Goal: Check status: Check status

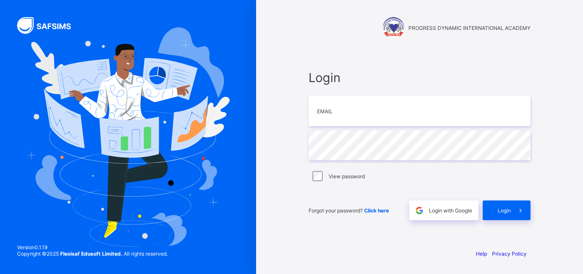
click at [410, 242] on div "PROGRESS DYNAMIC INTERNATIONAL ACADEMY Login Email Password View password Forgo…" at bounding box center [420, 137] width 256 height 274
click at [320, 113] on input "email" at bounding box center [420, 111] width 222 height 30
type input "**********"
click at [504, 211] on span "Login" at bounding box center [504, 210] width 13 height 6
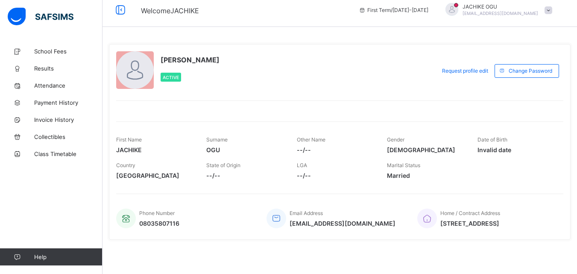
scroll to position [12, 0]
click at [38, 103] on span "Payment History" at bounding box center [68, 102] width 68 height 7
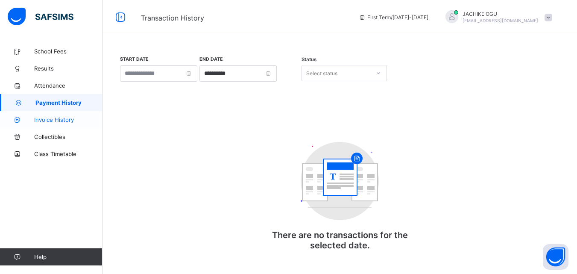
click at [46, 119] on span "Invoice History" at bounding box center [68, 119] width 68 height 7
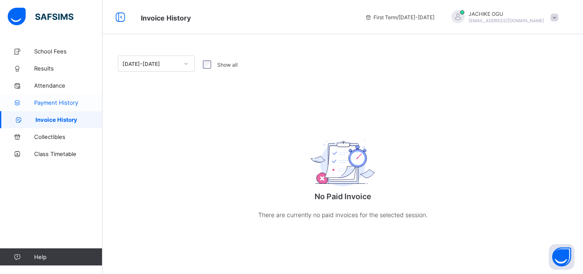
click at [50, 105] on span "Payment History" at bounding box center [68, 102] width 68 height 7
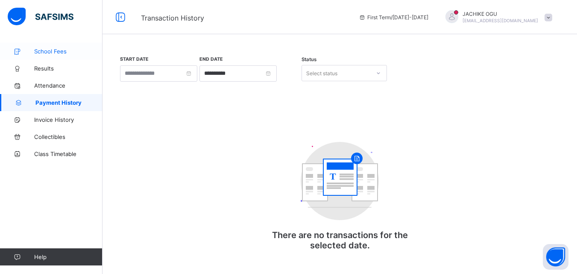
click at [41, 54] on span "School Fees" at bounding box center [68, 51] width 68 height 7
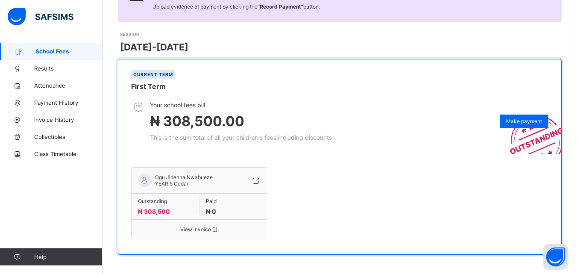
scroll to position [99, 0]
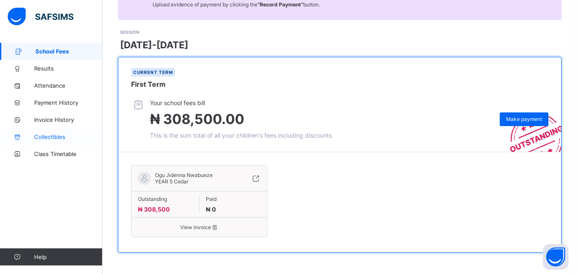
click at [54, 138] on span "Collectibles" at bounding box center [68, 136] width 68 height 7
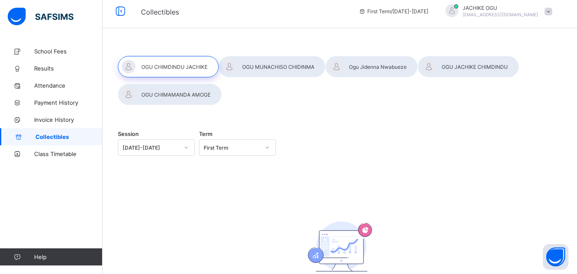
scroll to position [4, 0]
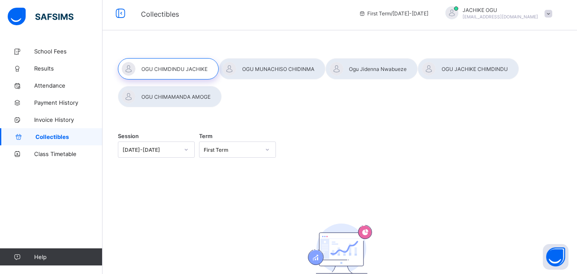
click at [378, 68] on div at bounding box center [371, 68] width 92 height 21
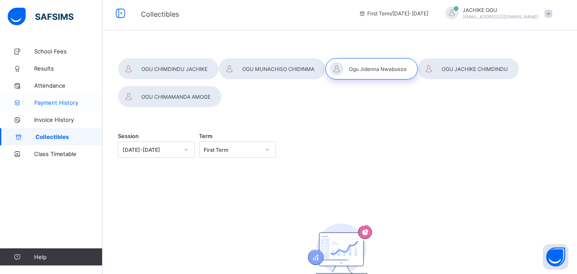
click at [44, 102] on span "Payment History" at bounding box center [68, 102] width 68 height 7
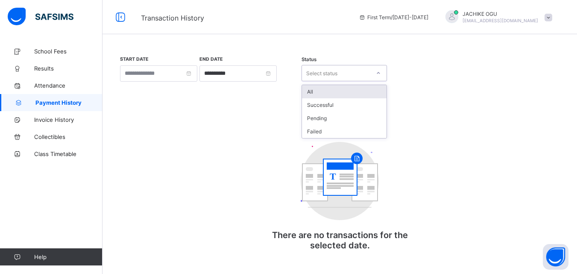
click at [339, 73] on div "Select status" at bounding box center [336, 73] width 68 height 12
click at [324, 103] on div "Successful" at bounding box center [344, 104] width 85 height 13
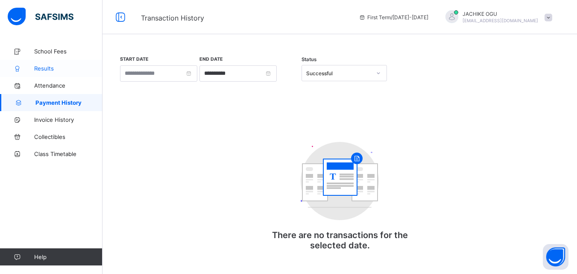
click at [41, 69] on span "Results" at bounding box center [68, 68] width 68 height 7
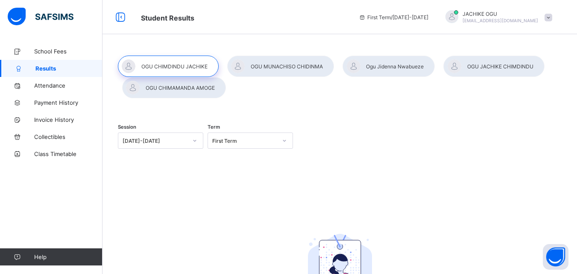
click at [407, 70] on div at bounding box center [388, 66] width 92 height 21
